Goal: Navigation & Orientation: Find specific page/section

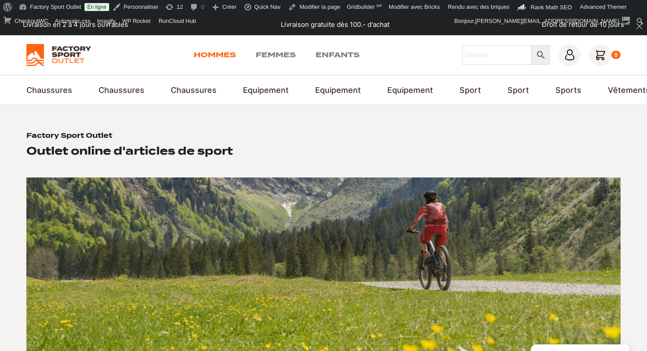
click at [212, 58] on link "Hommes" at bounding box center [215, 55] width 42 height 11
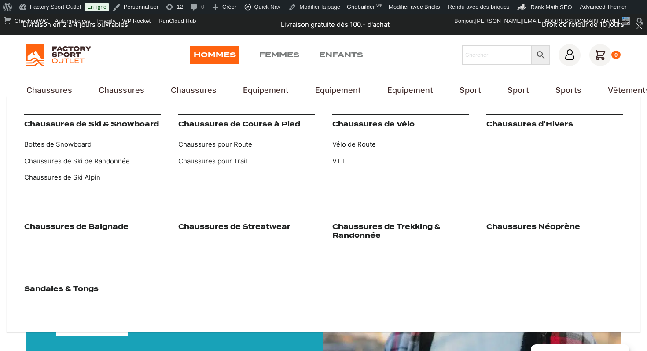
click at [190, 89] on link "Chaussures" at bounding box center [194, 90] width 46 height 12
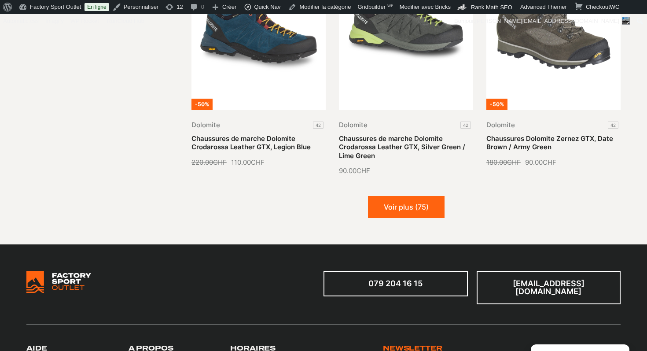
scroll to position [1038, 0]
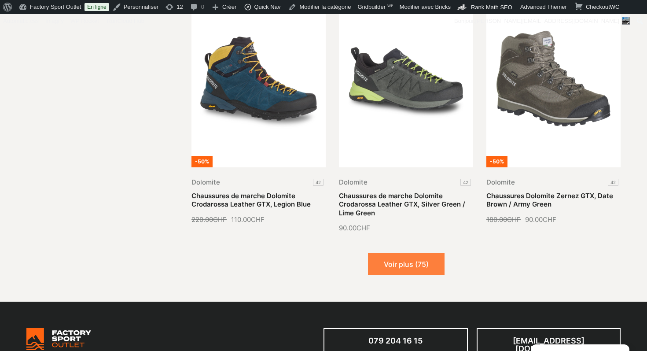
click at [407, 257] on button "Voir plus (75)" at bounding box center [406, 264] width 77 height 22
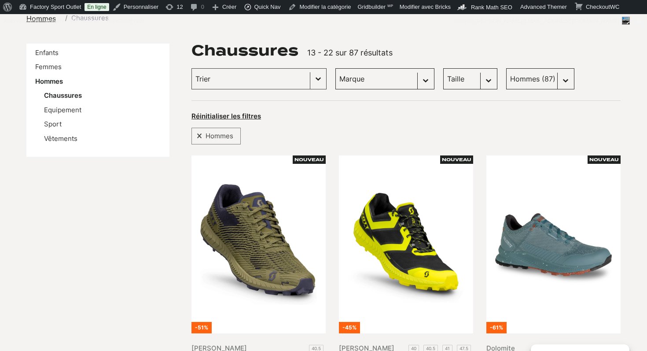
scroll to position [0, 0]
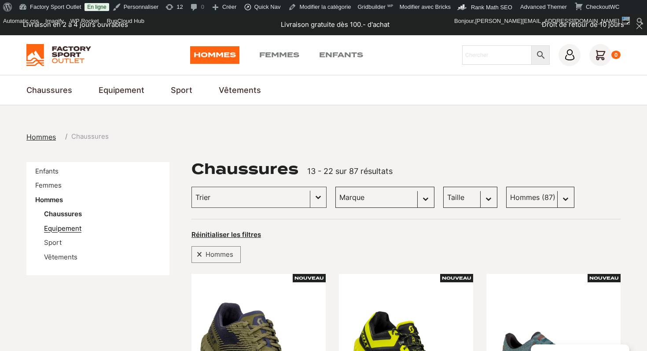
click at [62, 227] on link "Equipement" at bounding box center [62, 228] width 37 height 8
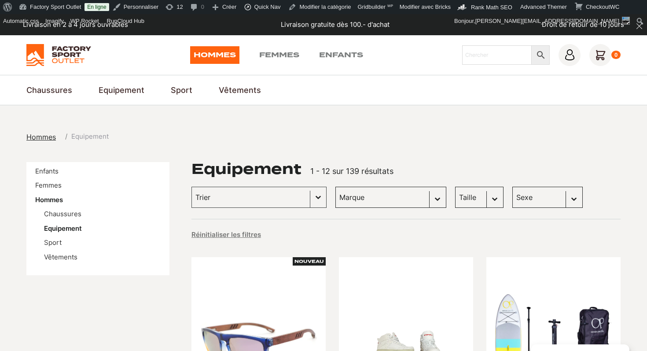
click at [202, 54] on link "Hommes" at bounding box center [214, 55] width 49 height 18
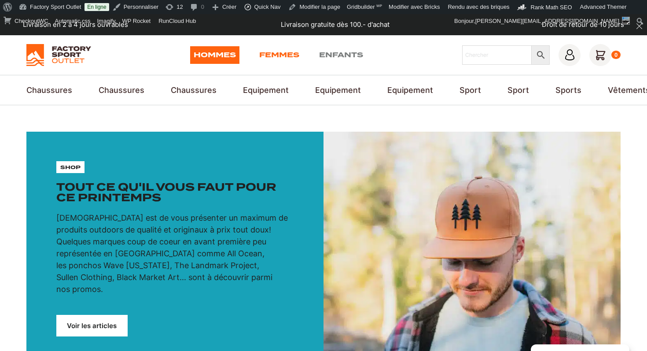
click at [279, 53] on link "Femmes" at bounding box center [279, 55] width 40 height 18
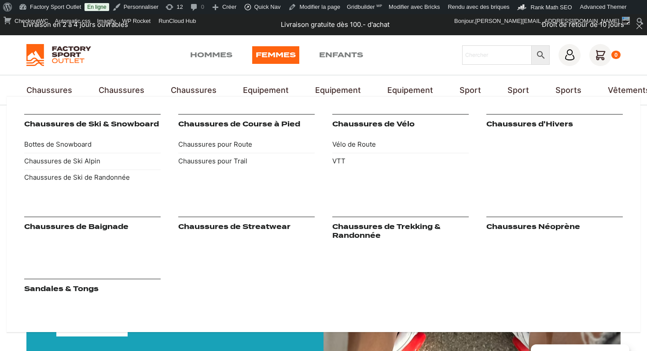
click at [51, 89] on link "Chaussures" at bounding box center [49, 90] width 46 height 12
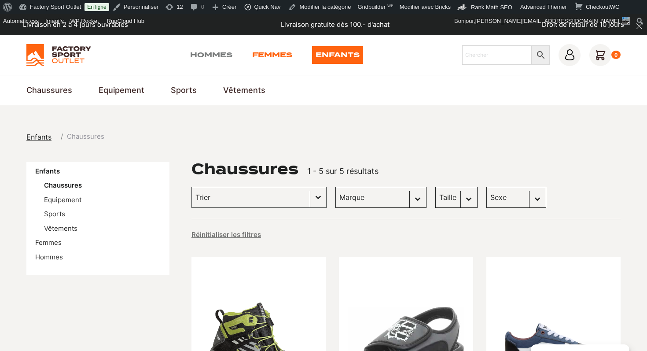
click at [282, 51] on link "Femmes" at bounding box center [272, 55] width 40 height 18
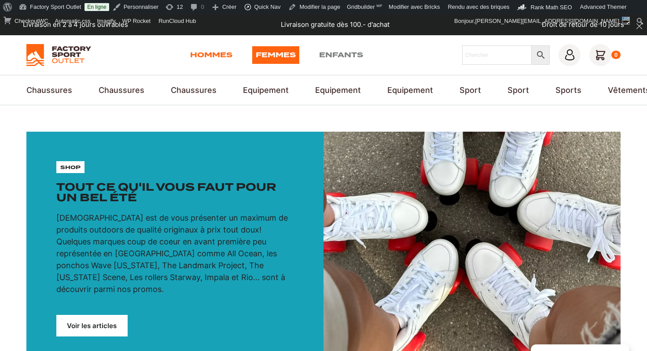
click at [207, 52] on link "Hommes" at bounding box center [211, 55] width 42 height 18
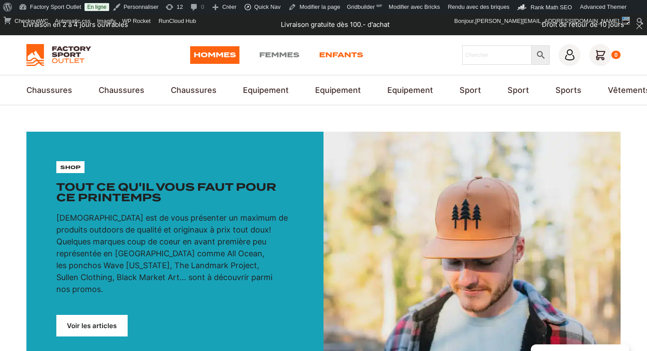
click at [333, 53] on link "Enfants" at bounding box center [341, 55] width 44 height 18
